Goal: Check status: Check status

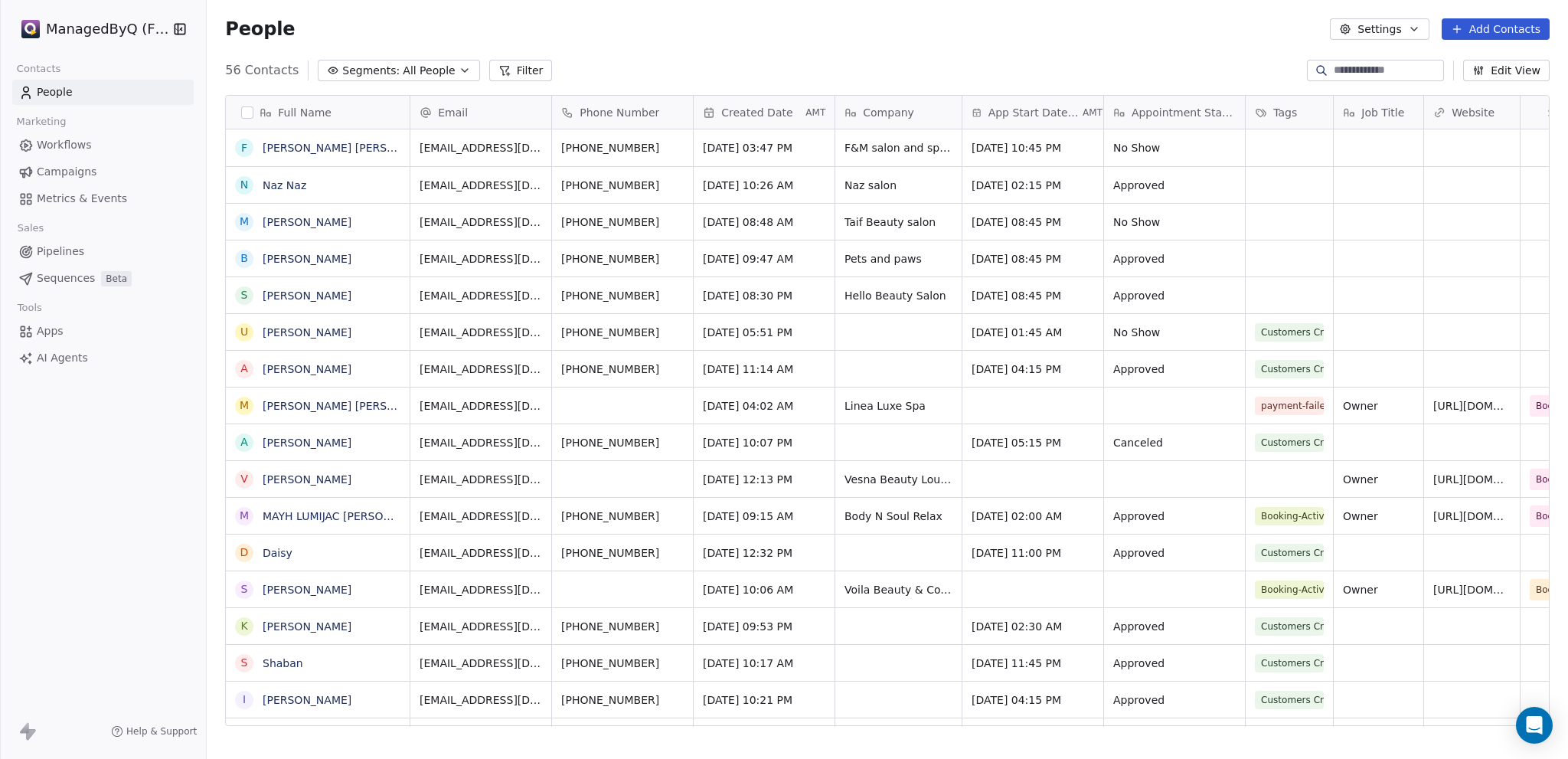
scroll to position [12, 12]
click at [72, 140] on span "Workflows" at bounding box center [64, 146] width 55 height 16
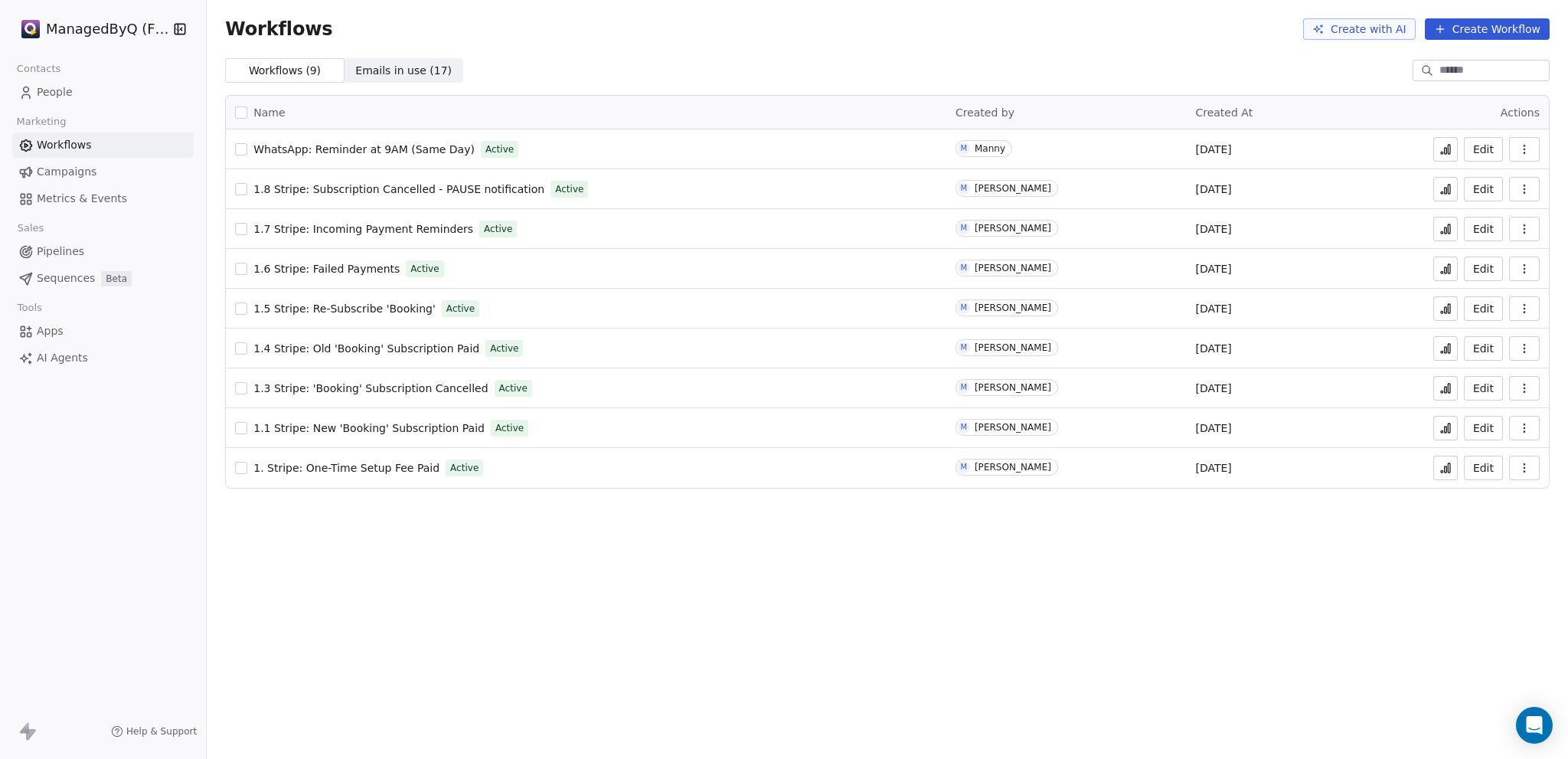
click at [1450, 268] on button at bounding box center [1445, 269] width 25 height 25
click at [337, 268] on span "1.6 Stripe: Failed Payments" at bounding box center [326, 268] width 147 height 12
click at [65, 144] on span "Workflows" at bounding box center [64, 146] width 55 height 16
click at [61, 91] on span "People" at bounding box center [54, 93] width 36 height 16
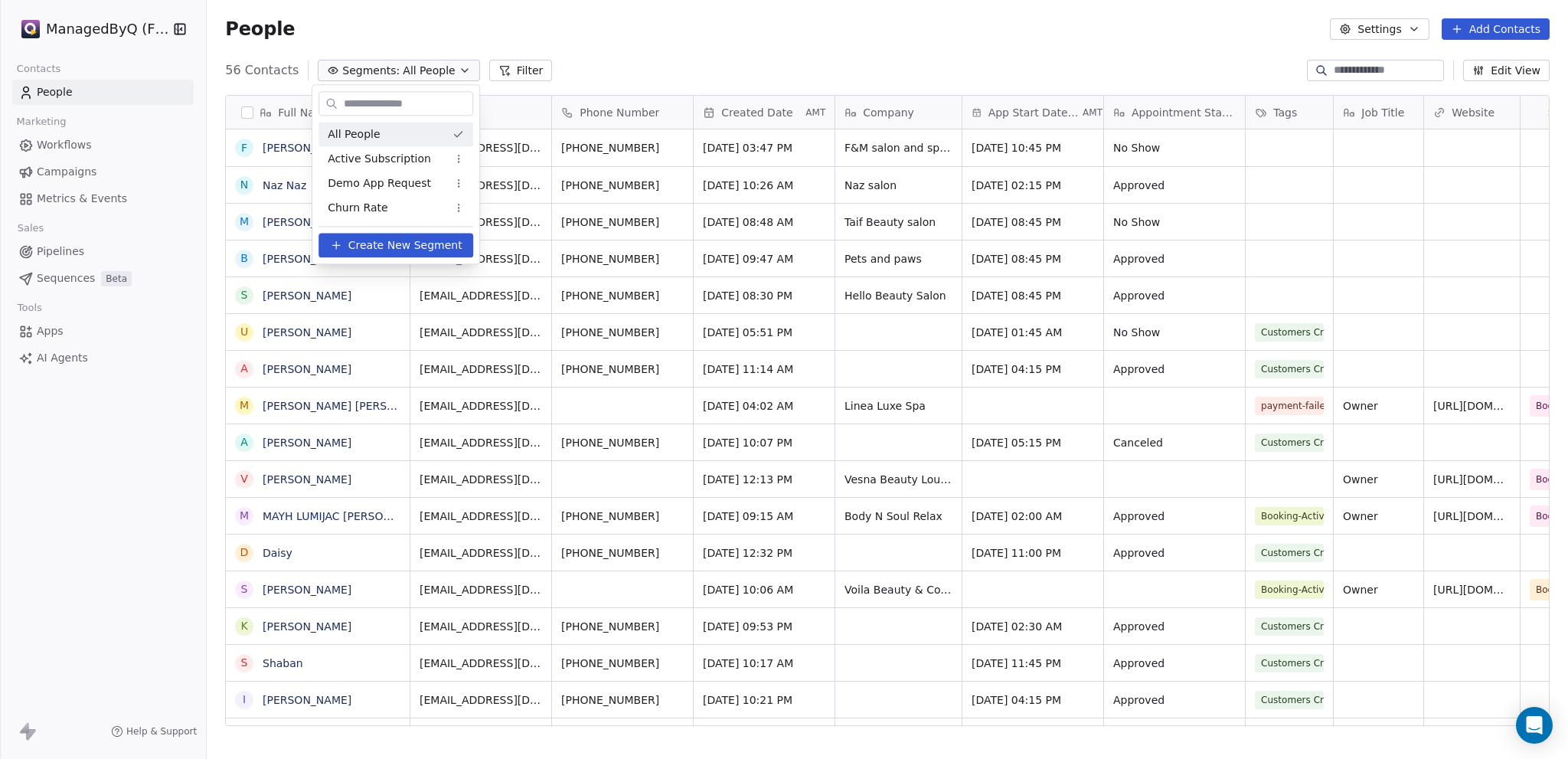
scroll to position [656, 1349]
click at [396, 159] on span "Active Subscription" at bounding box center [378, 160] width 104 height 16
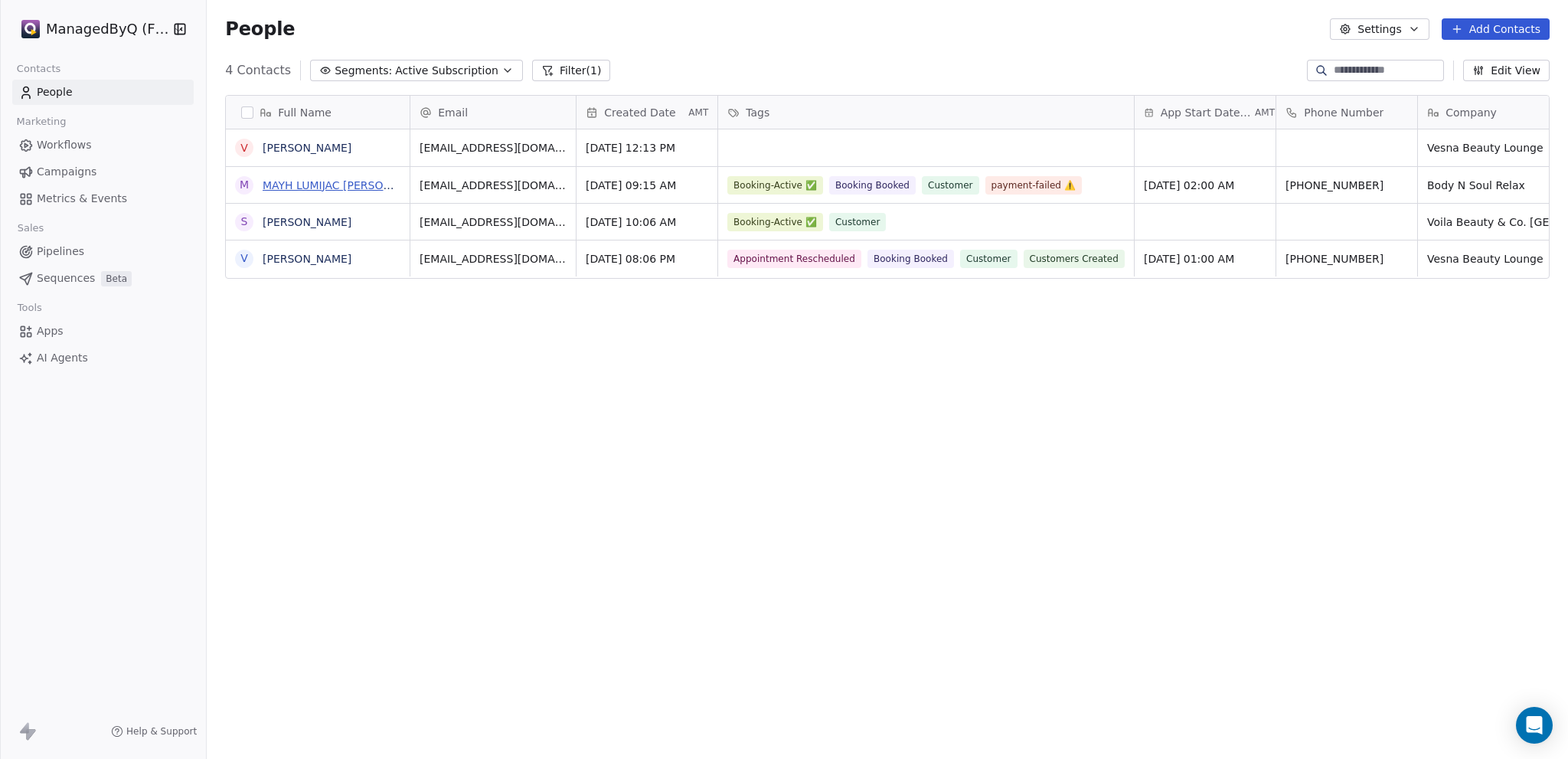
click at [323, 182] on link "MAYH LUMIJAC [PERSON_NAME]" at bounding box center [346, 184] width 170 height 12
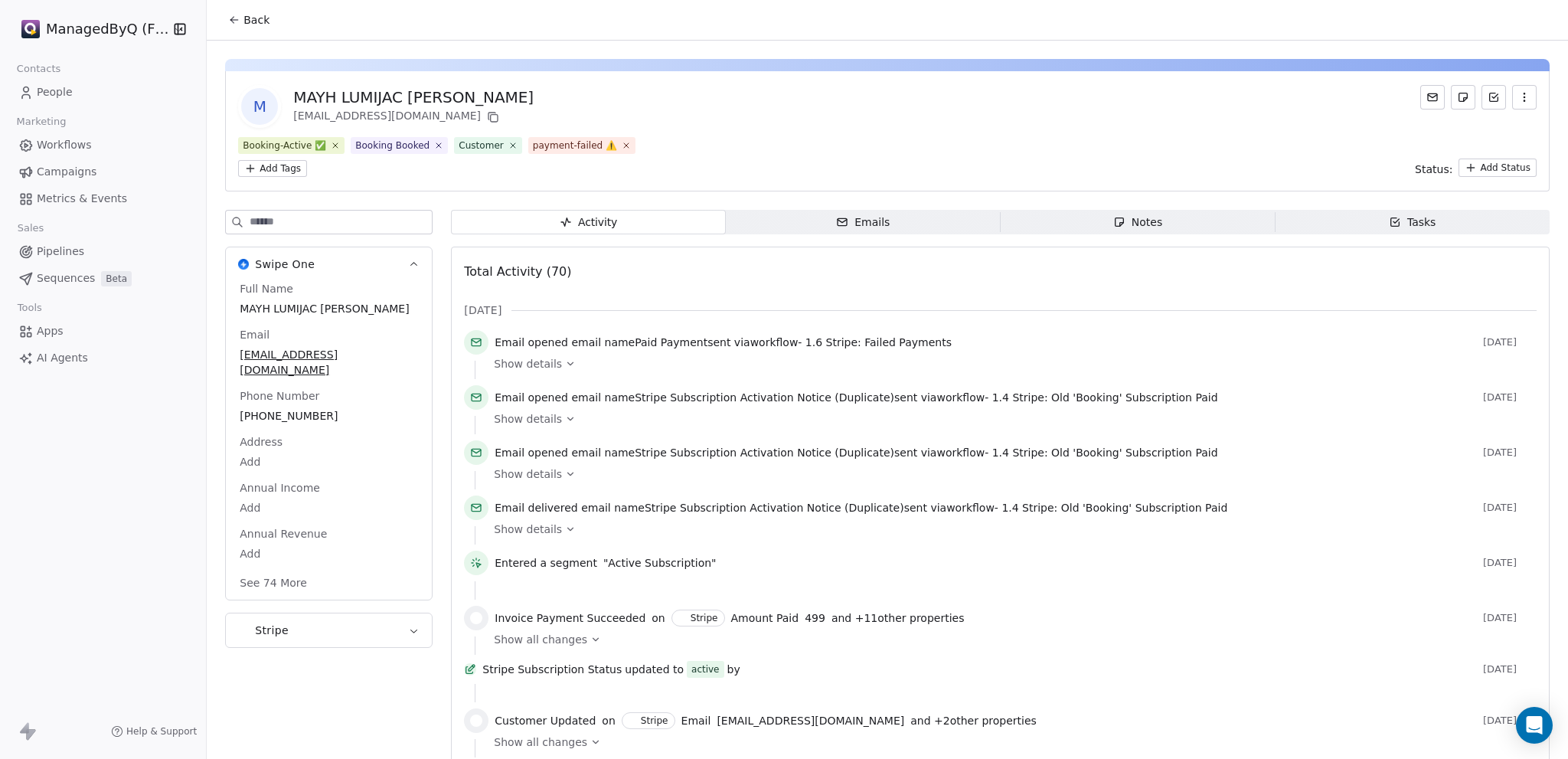
scroll to position [179, 0]
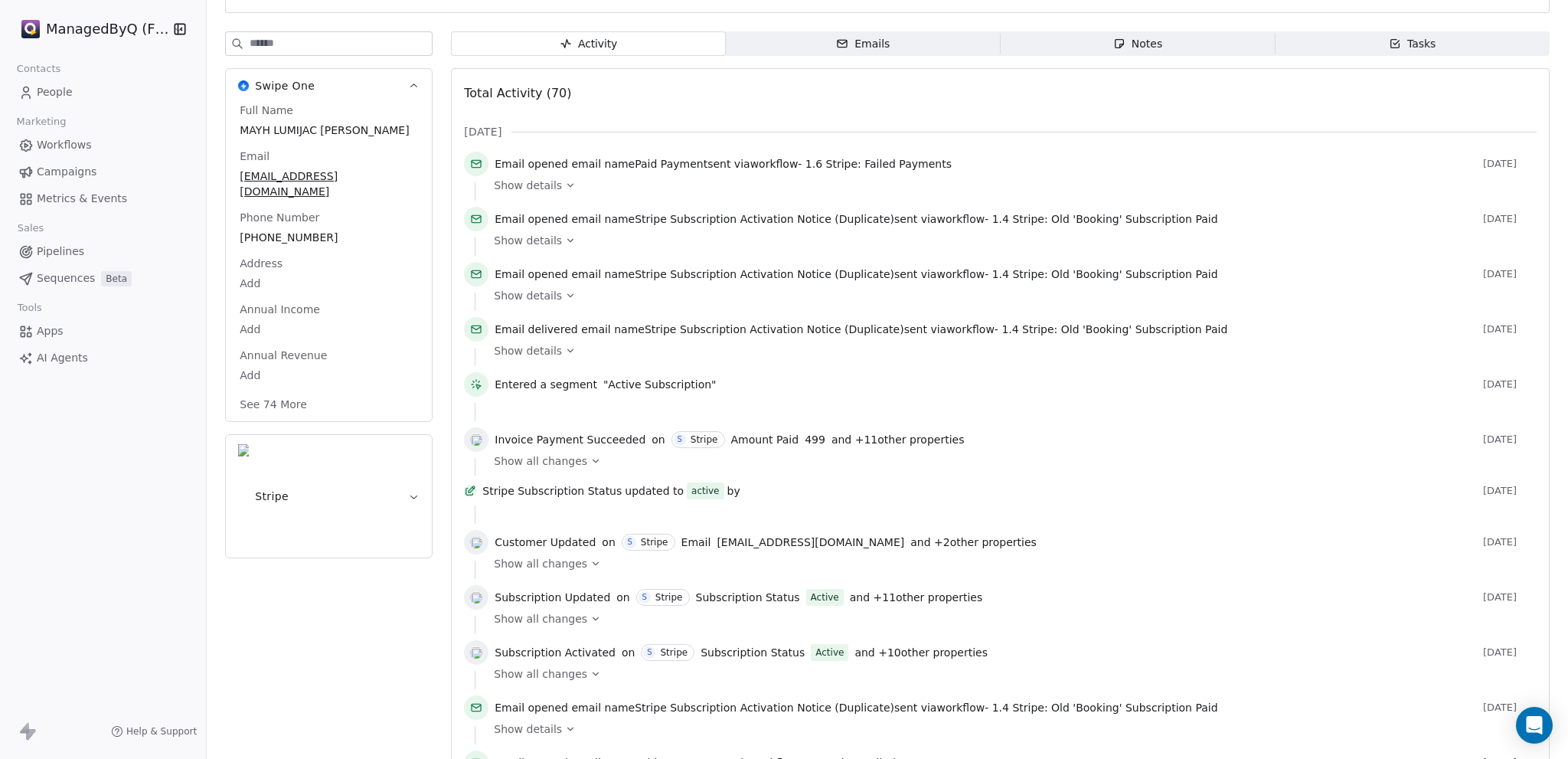
click at [593, 459] on icon at bounding box center [596, 460] width 5 height 3
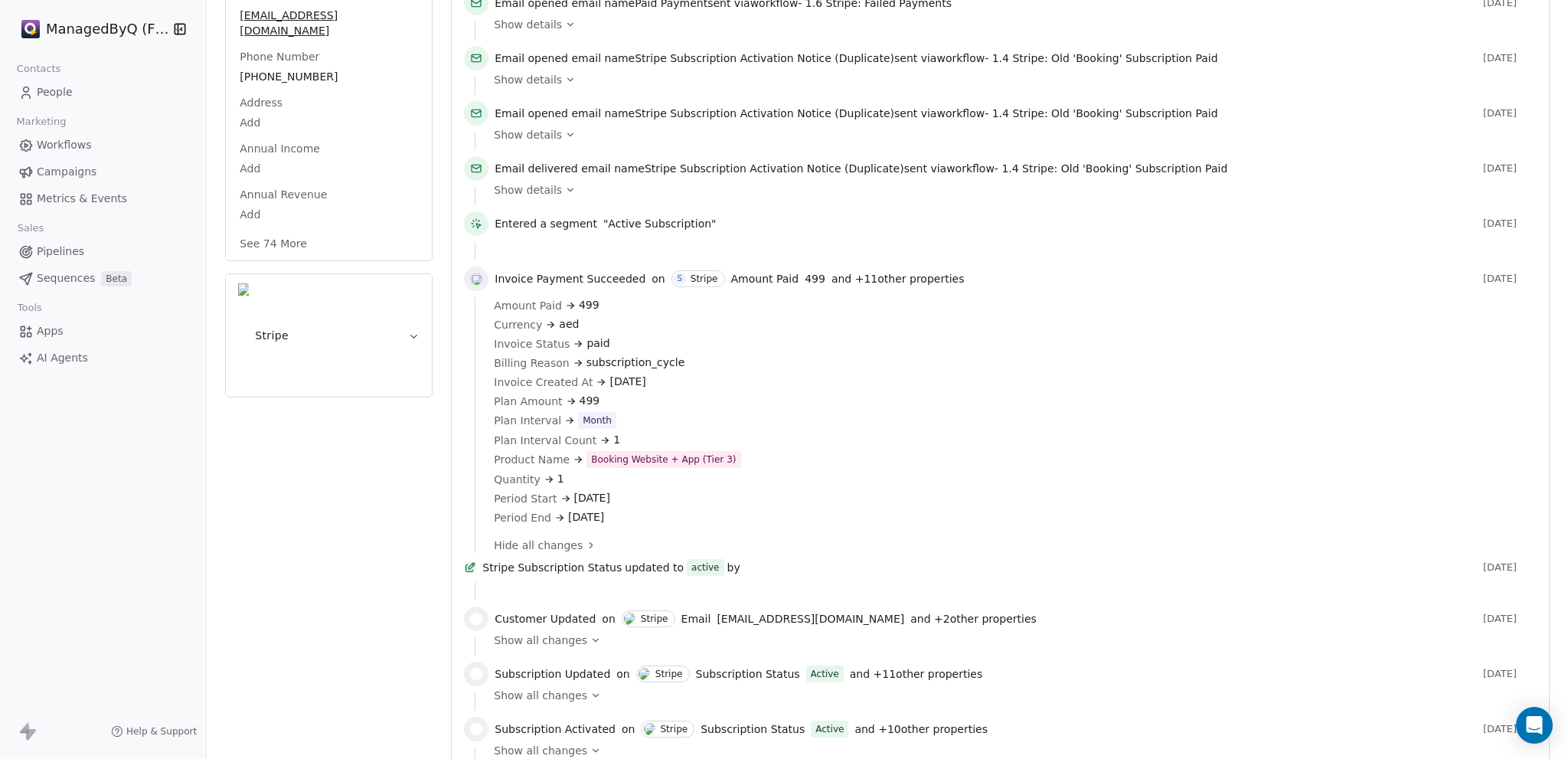
scroll to position [357, 0]
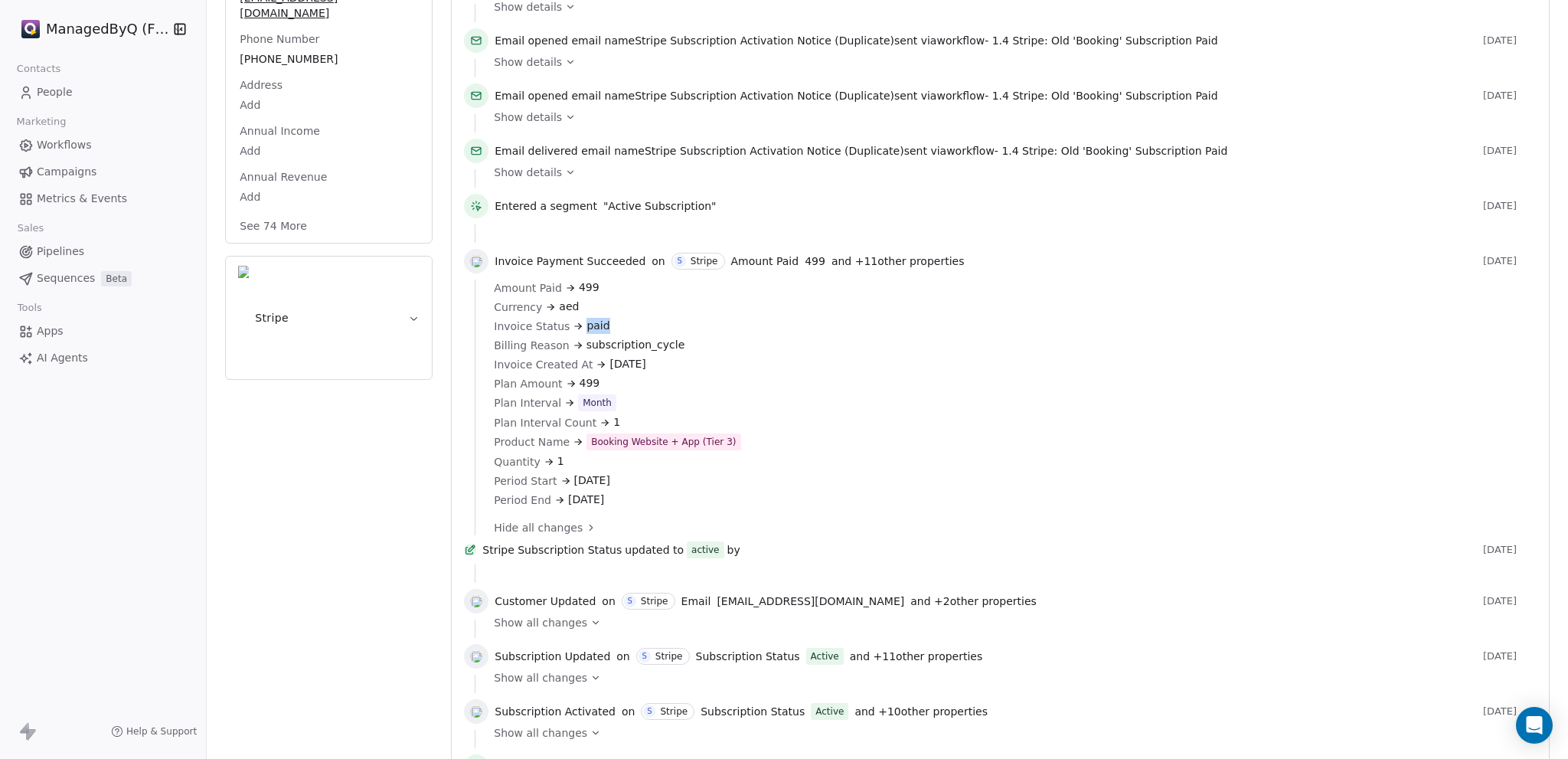
drag, startPoint x: 582, startPoint y: 317, endPoint x: 612, endPoint y: 318, distance: 30.0
click at [612, 318] on div "Invoice Status paid" at bounding box center [1010, 326] width 1032 height 16
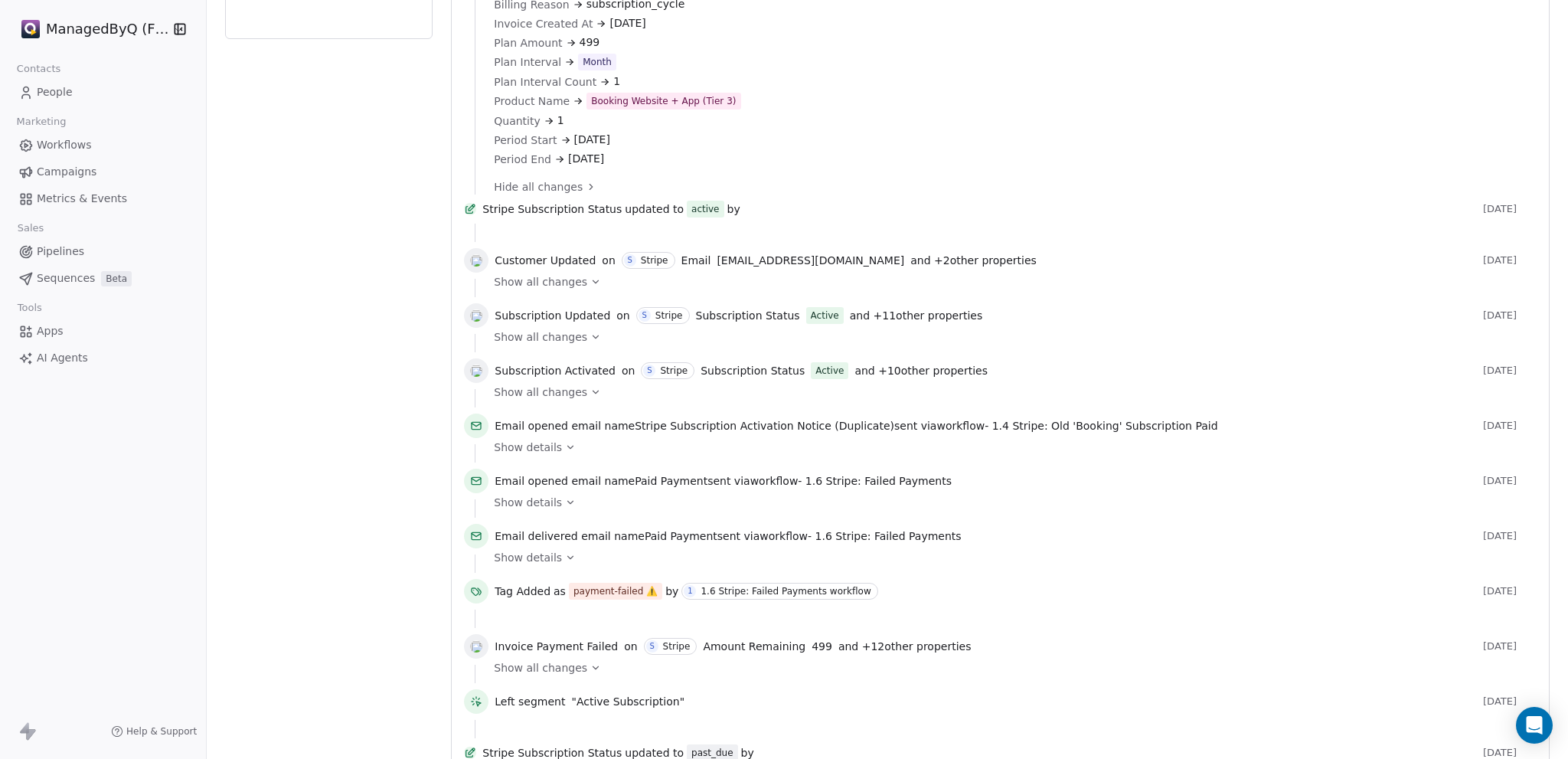
scroll to position [714, 0]
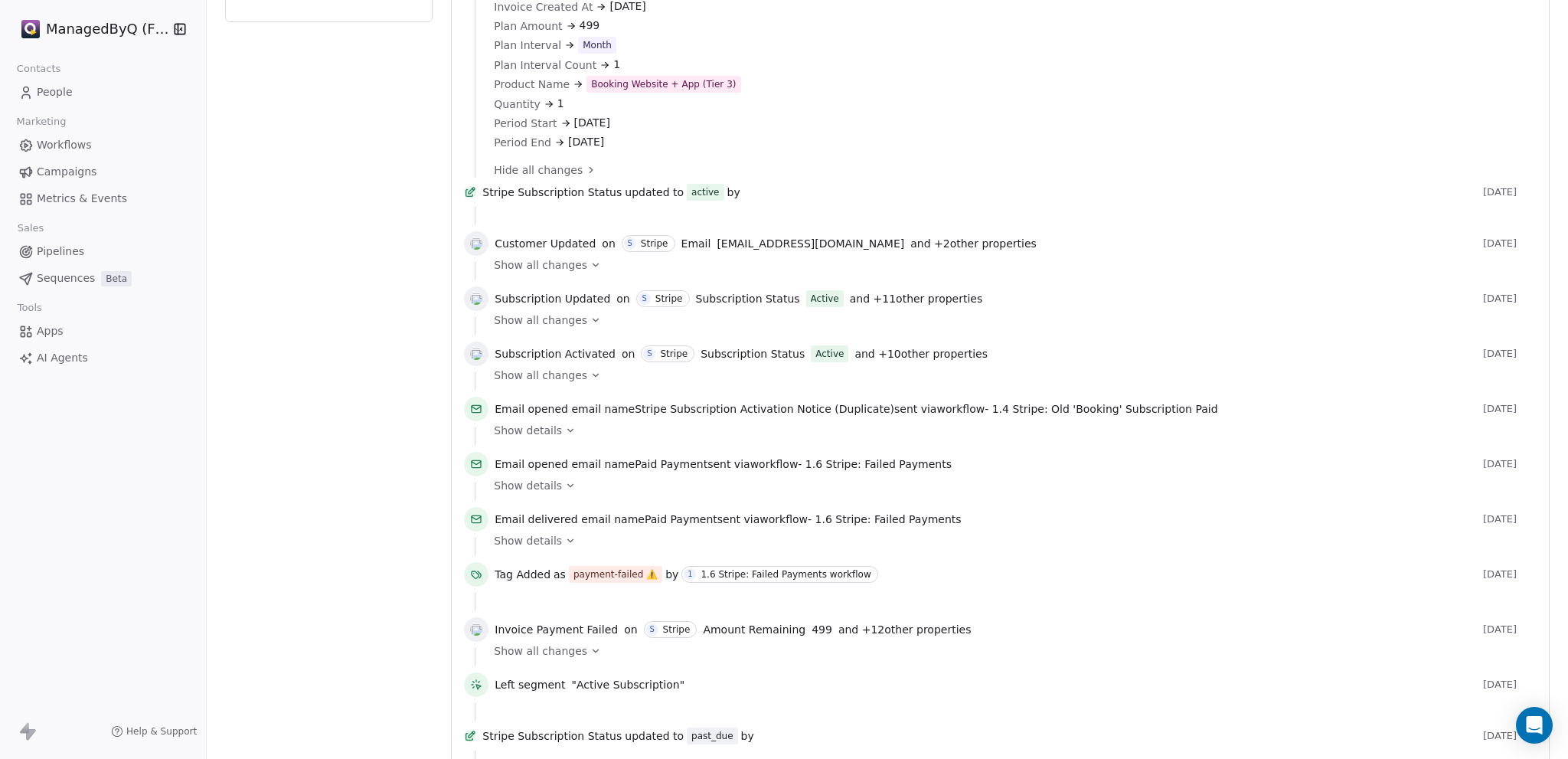
click at [590, 270] on icon at bounding box center [596, 265] width 11 height 11
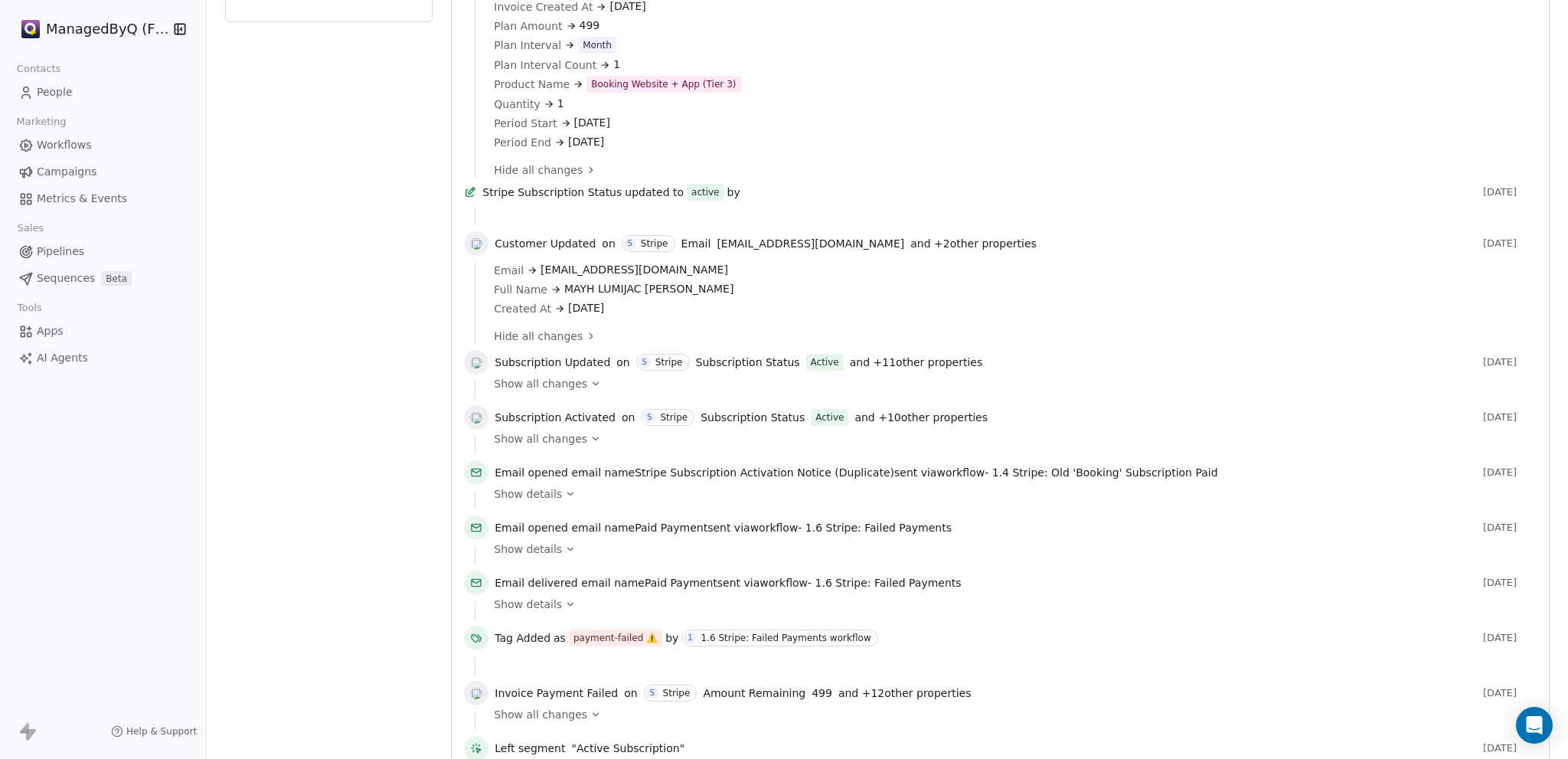
click at [590, 389] on icon at bounding box center [596, 384] width 11 height 11
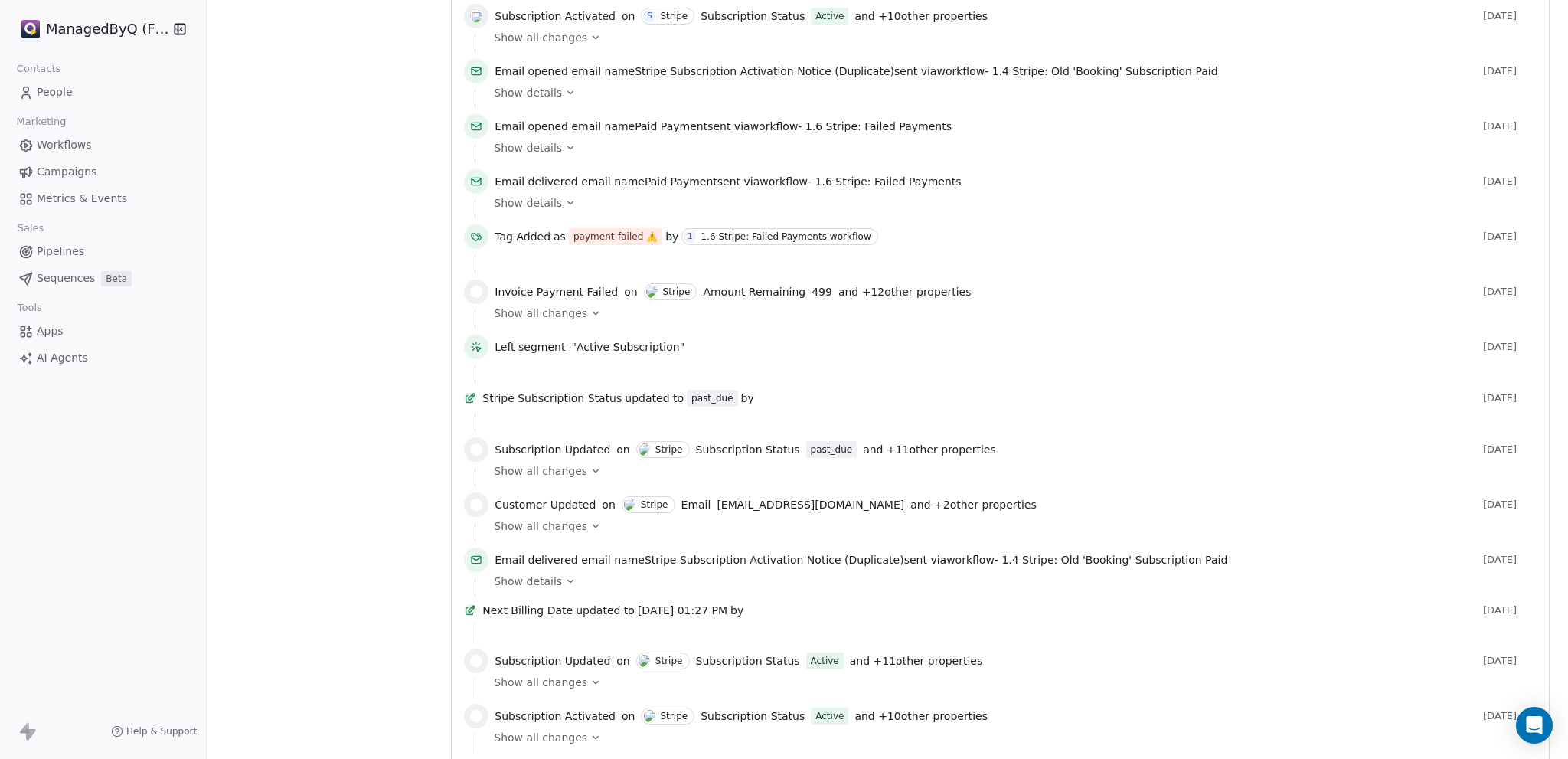
scroll to position [1072, 0]
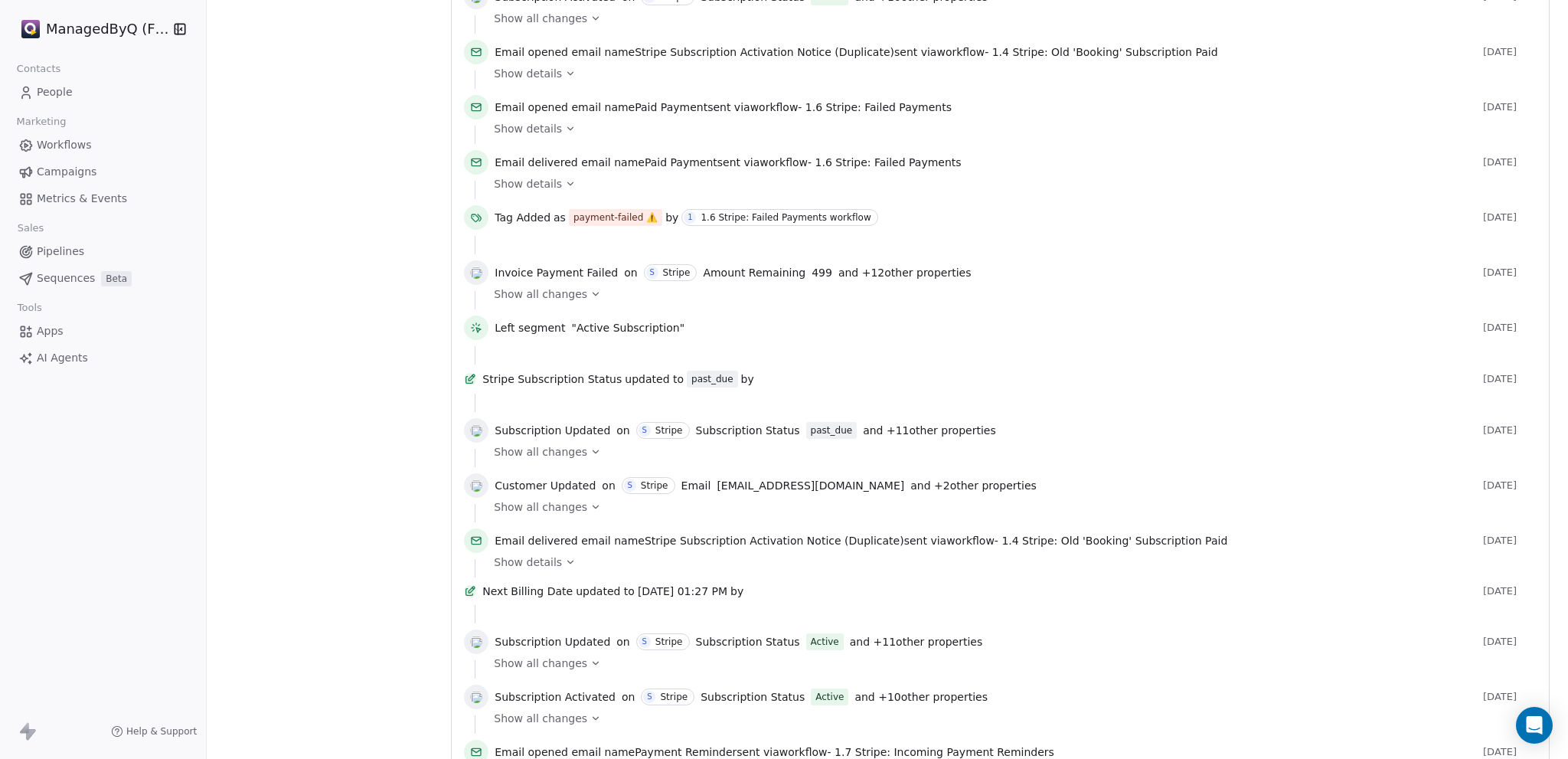
click at [590, 457] on icon at bounding box center [596, 452] width 11 height 11
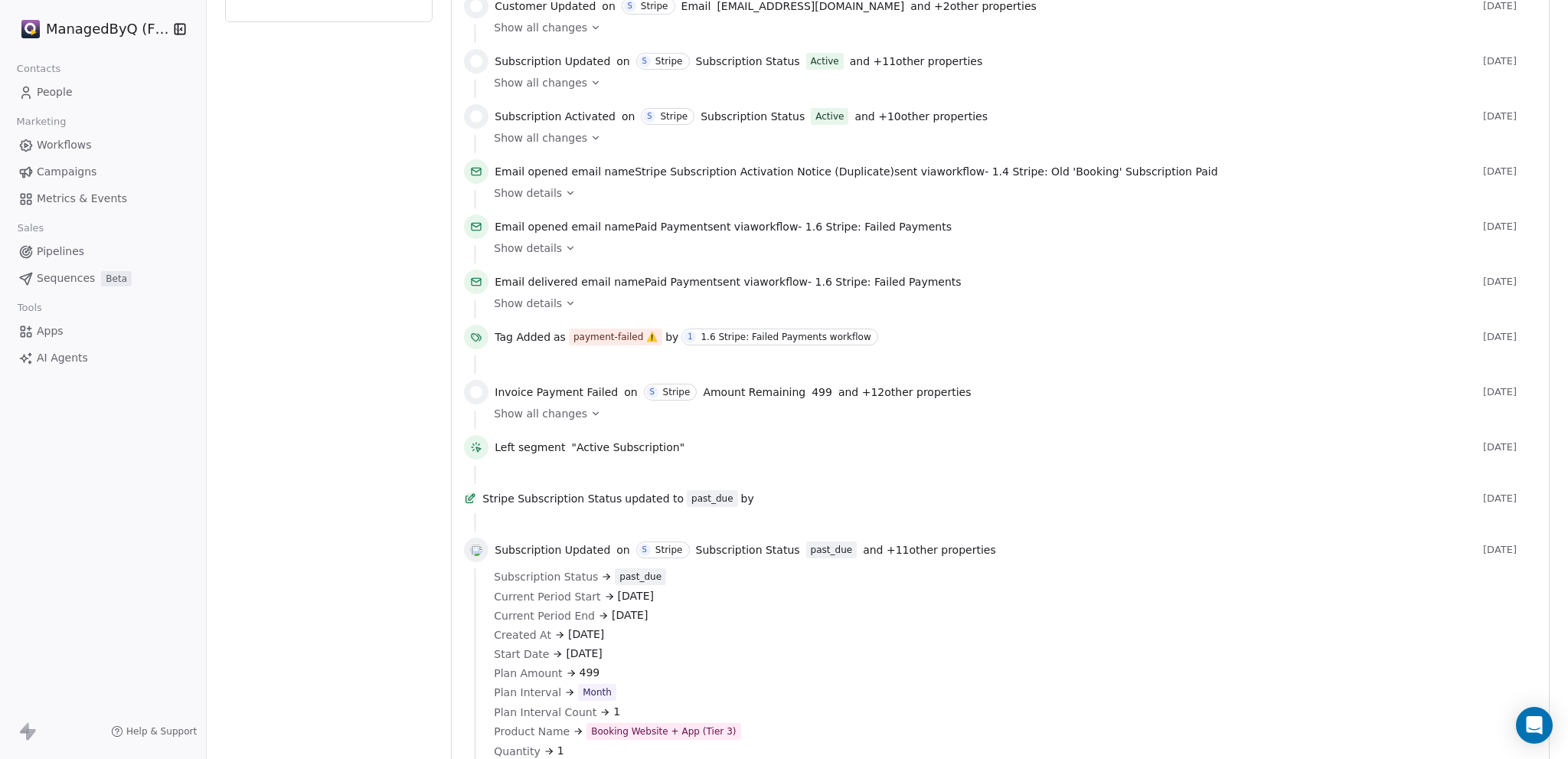
scroll to position [536, 0]
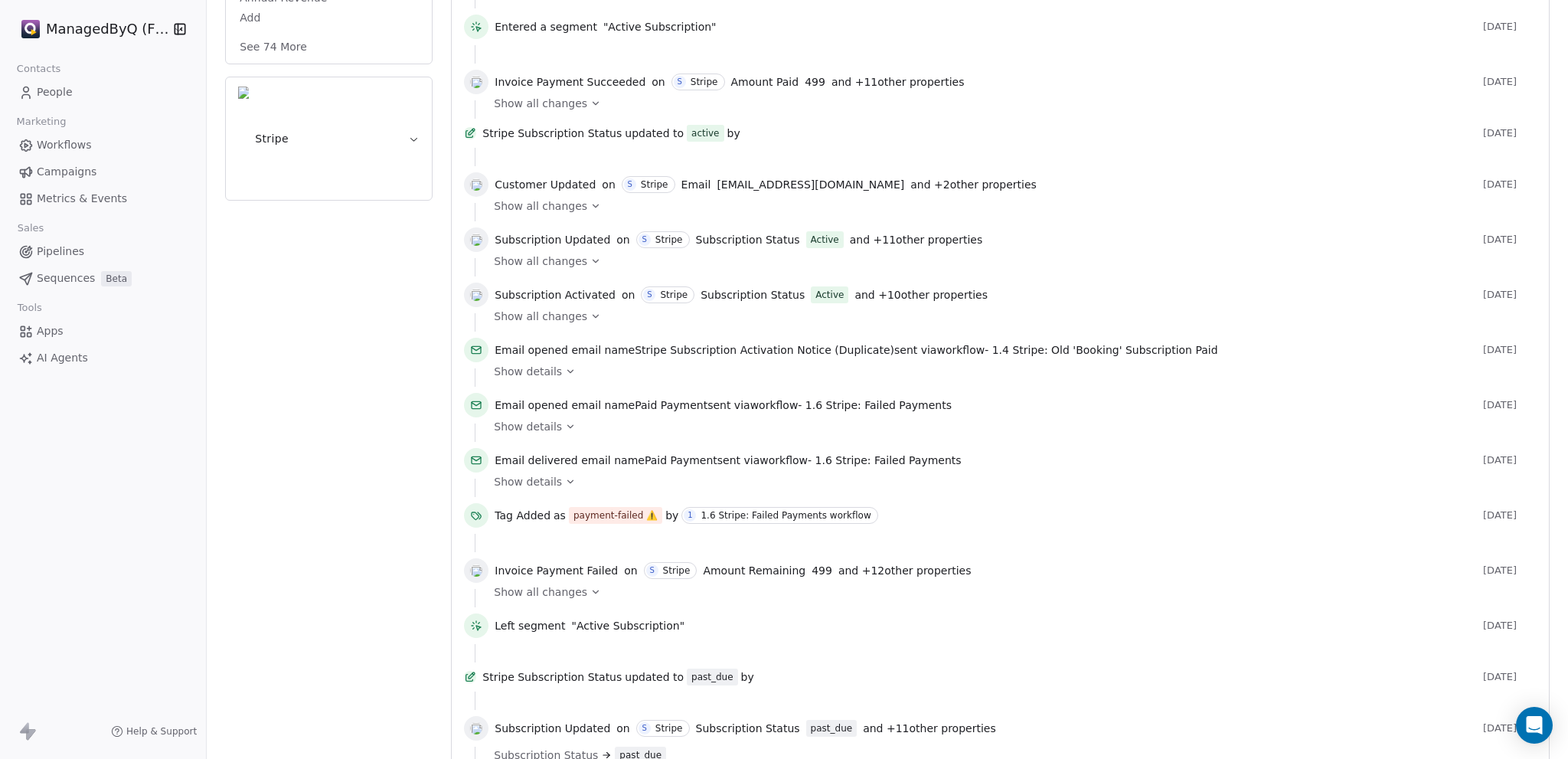
click at [590, 311] on icon at bounding box center [596, 316] width 11 height 11
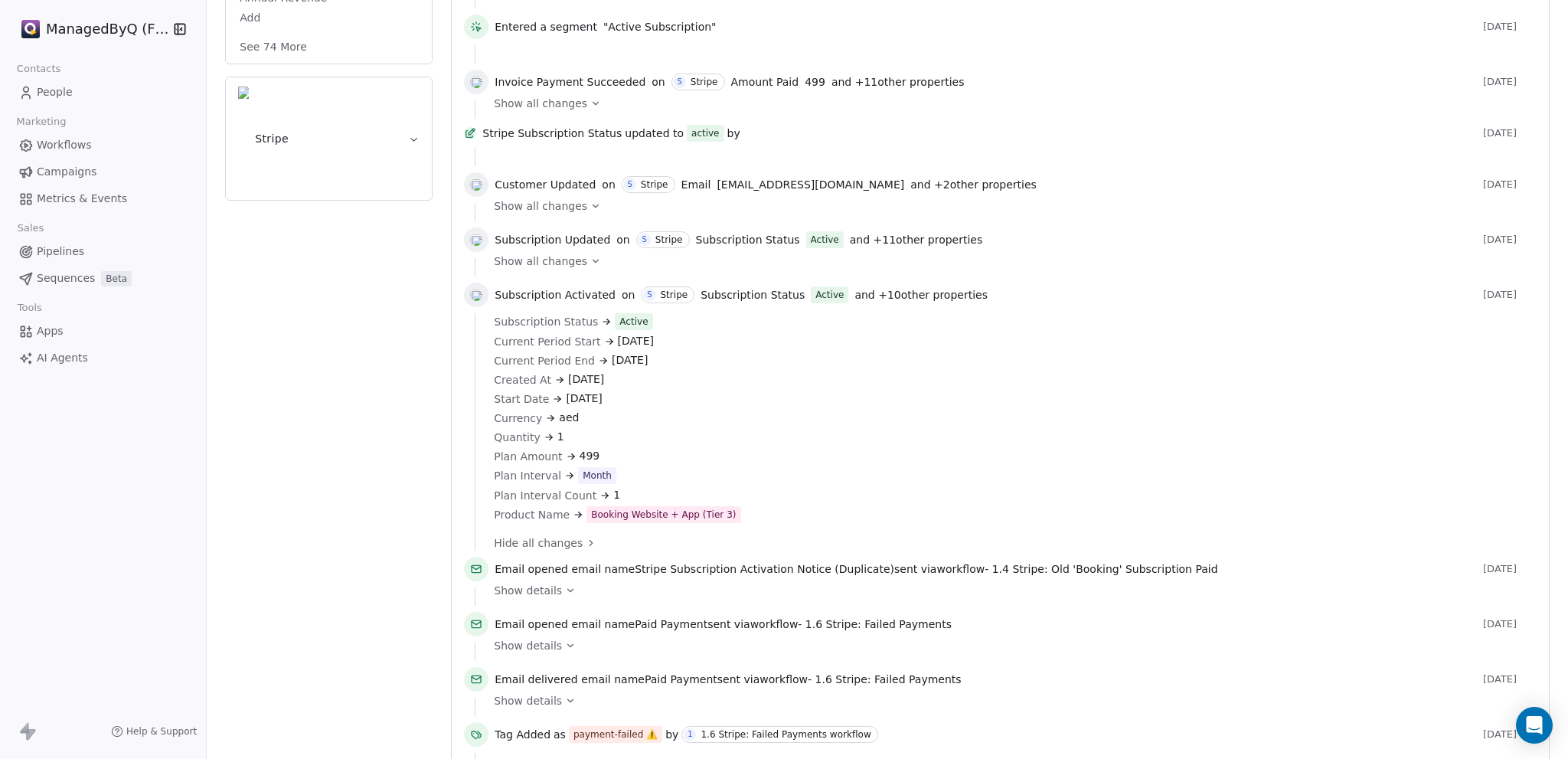
scroll to position [357, 0]
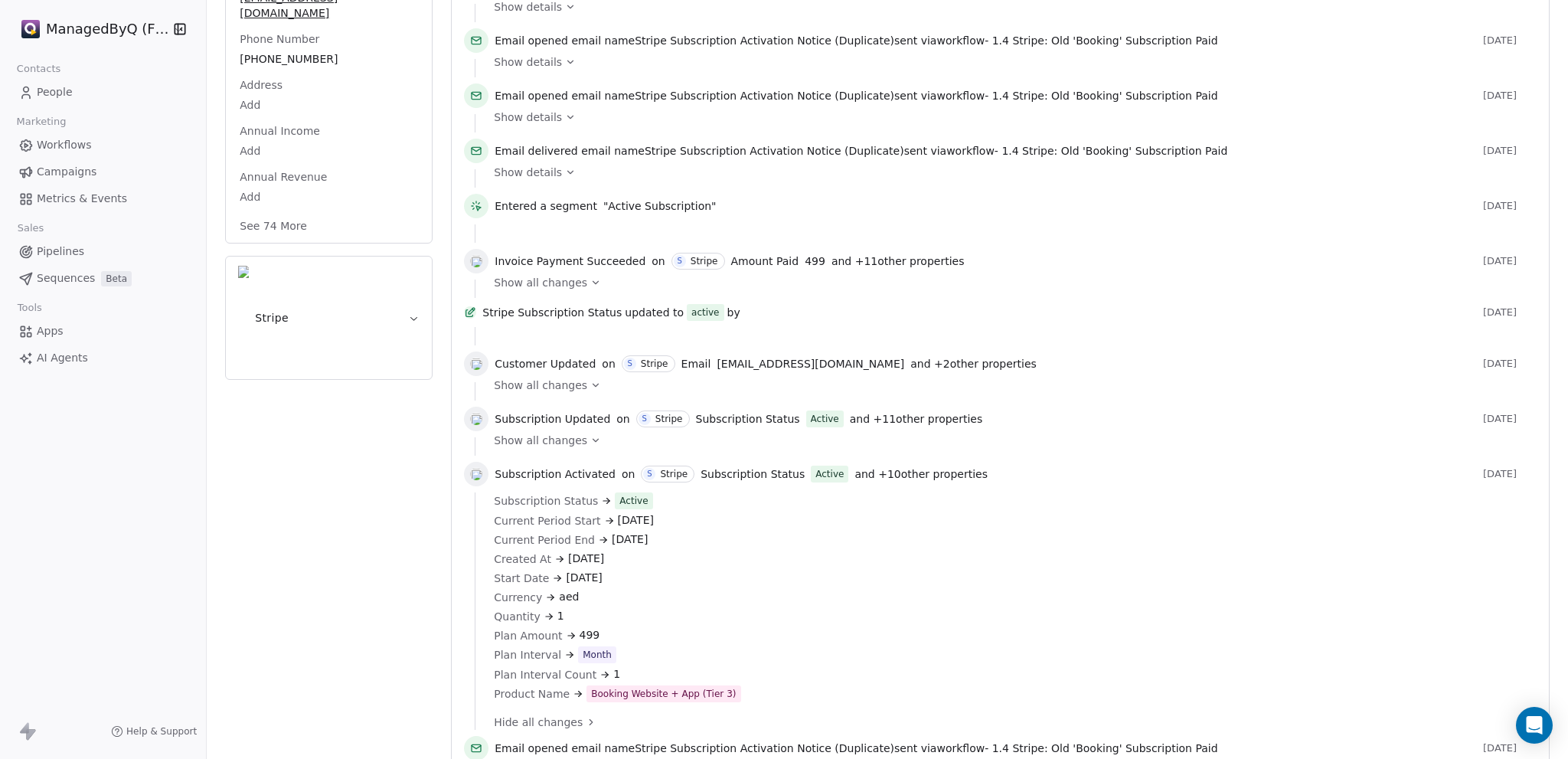
click at [590, 380] on icon at bounding box center [596, 385] width 11 height 11
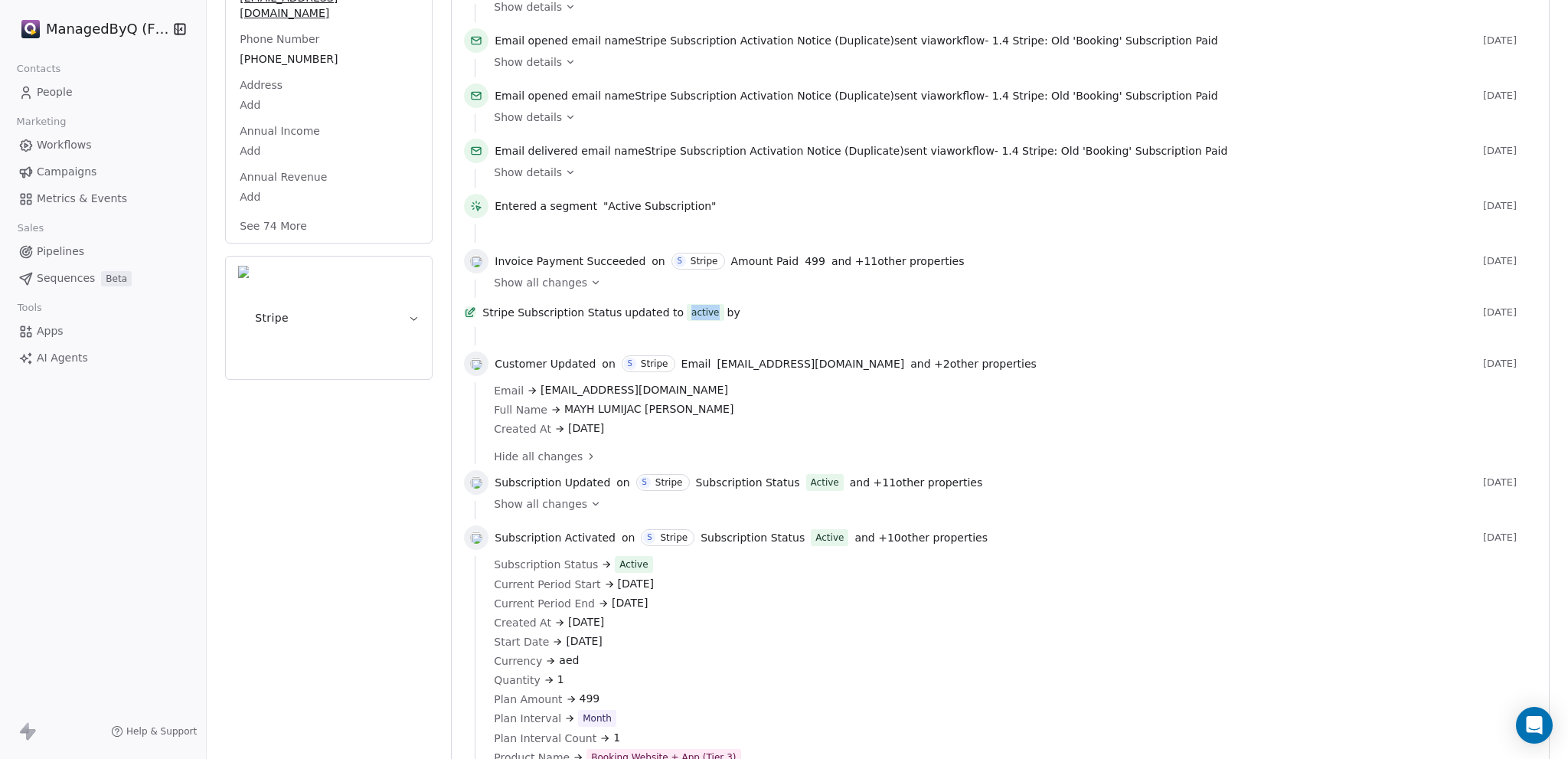
drag, startPoint x: 686, startPoint y: 295, endPoint x: 718, endPoint y: 300, distance: 32.4
click at [718, 304] on div "Stripe Subscription Status updated to active by" at bounding box center [979, 313] width 994 height 16
click at [883, 327] on div at bounding box center [1000, 336] width 1051 height 18
click at [60, 85] on span "People" at bounding box center [54, 93] width 36 height 16
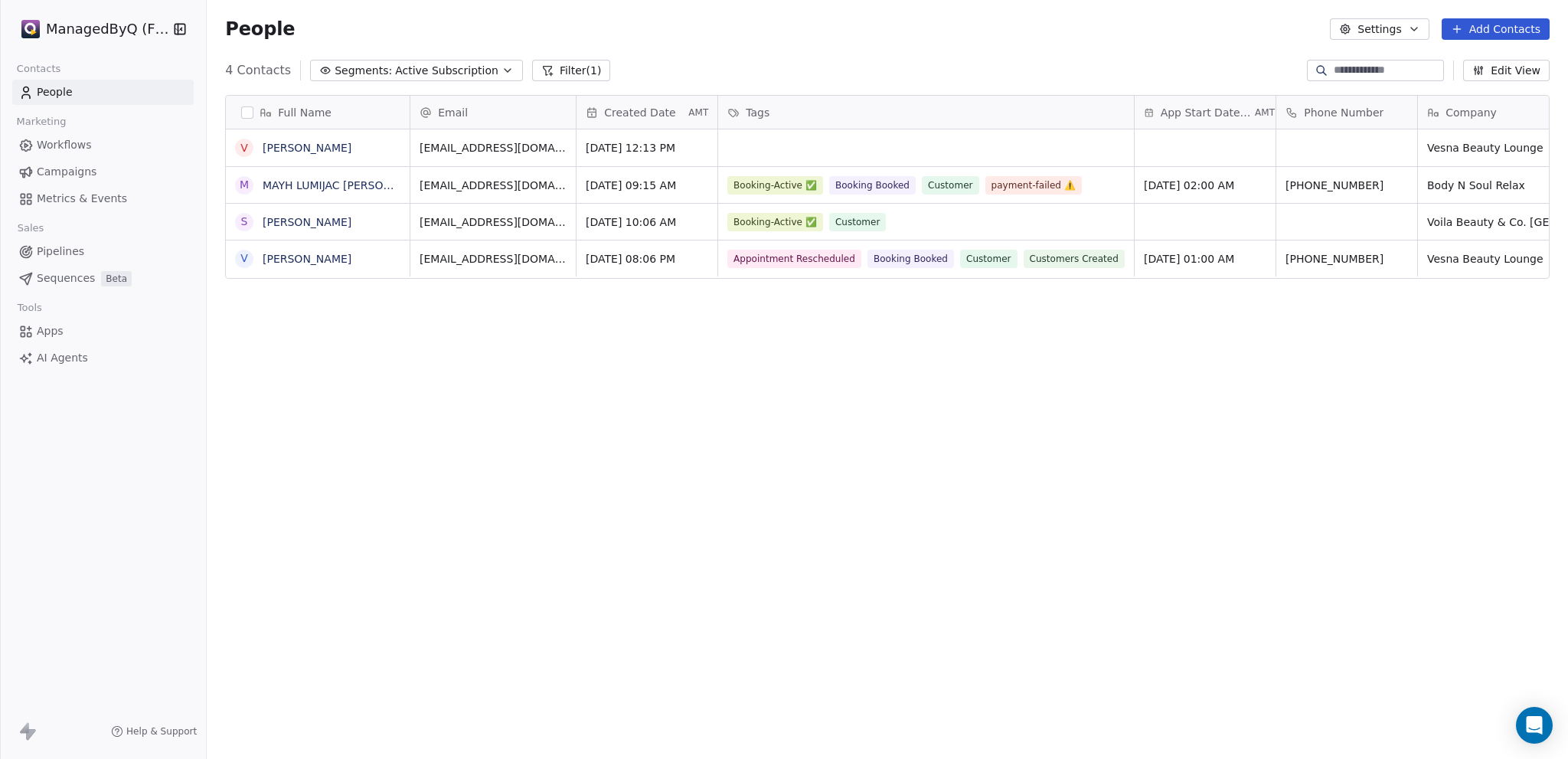
scroll to position [656, 1349]
click at [61, 140] on span "Workflows" at bounding box center [64, 146] width 55 height 16
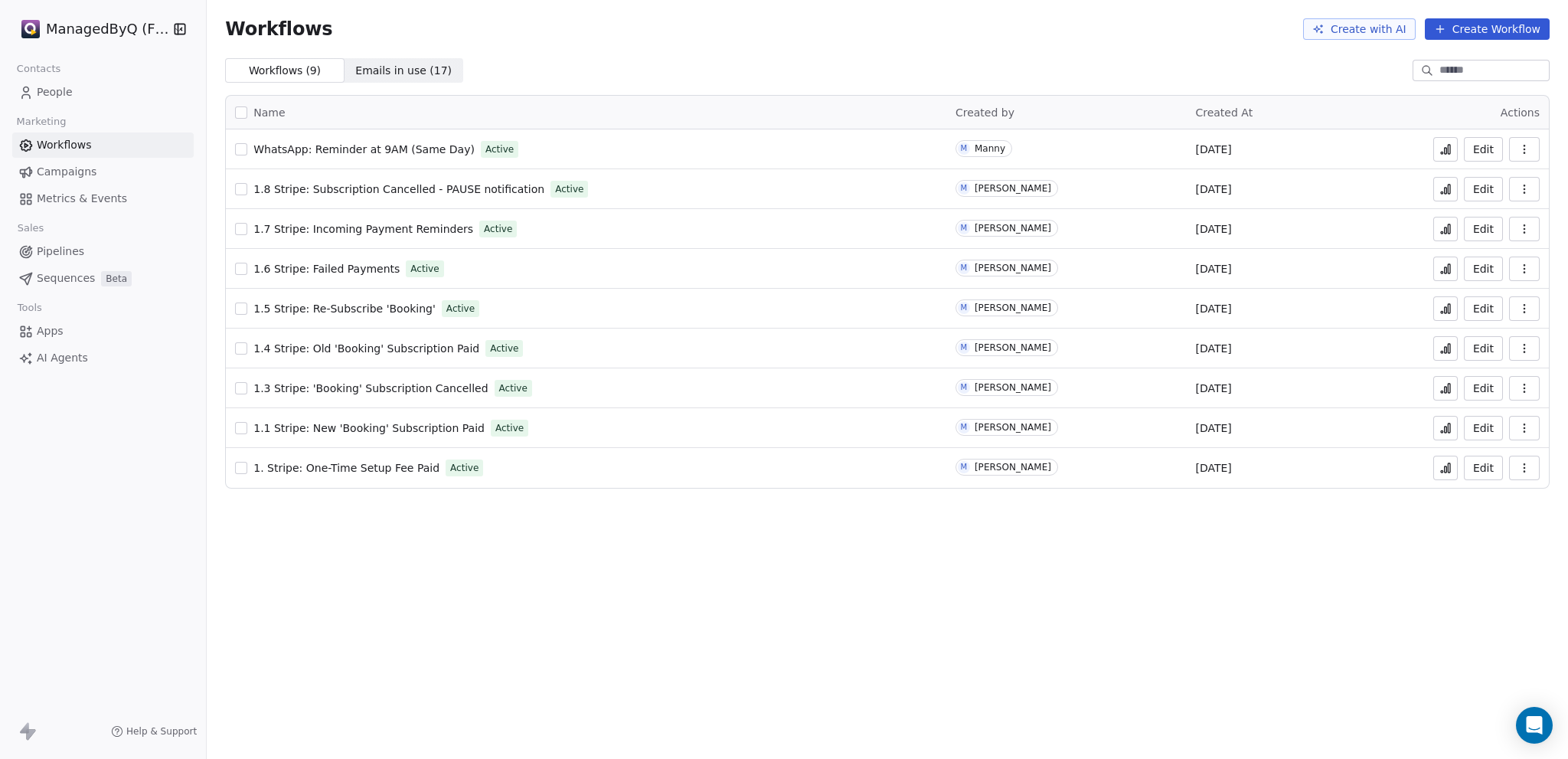
click at [336, 272] on span "1.6 Stripe: Failed Payments" at bounding box center [326, 268] width 147 height 12
click at [1447, 267] on icon at bounding box center [1448, 269] width 3 height 9
click at [1442, 269] on icon at bounding box center [1444, 268] width 12 height 12
